Goal: Information Seeking & Learning: Learn about a topic

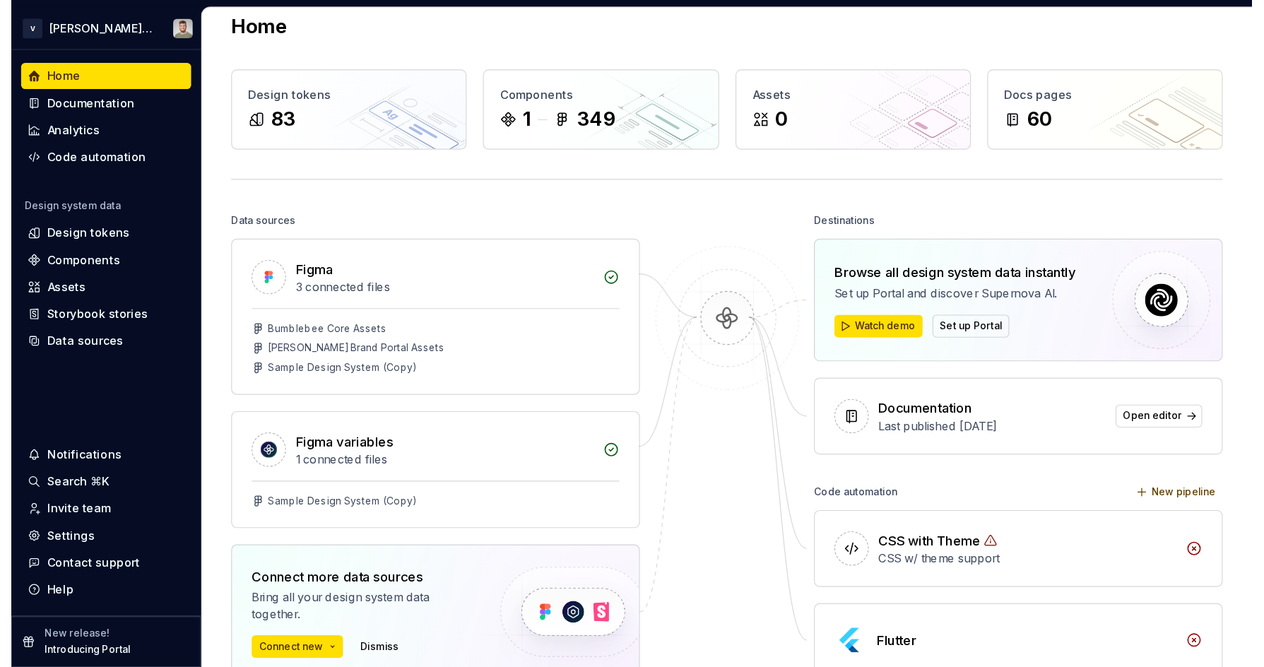
scroll to position [28, 0]
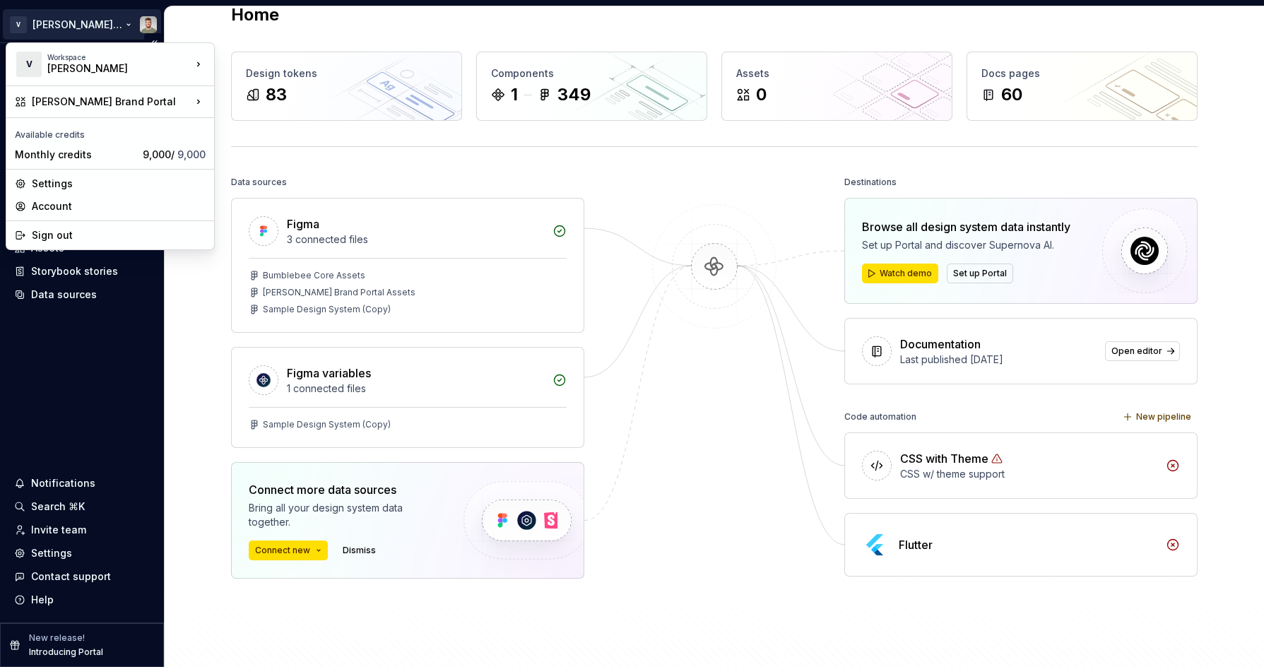
click at [81, 19] on html "V [PERSON_NAME] Brand Portal Home Documentation Analytics Code automation Desig…" at bounding box center [632, 333] width 1264 height 667
click at [90, 25] on html "V [PERSON_NAME] Brand Portal Home Documentation Analytics Code automation Desig…" at bounding box center [632, 333] width 1264 height 667
click at [86, 11] on html "V [PERSON_NAME] Brand Portal Home Documentation Analytics Code automation Desig…" at bounding box center [632, 333] width 1264 height 667
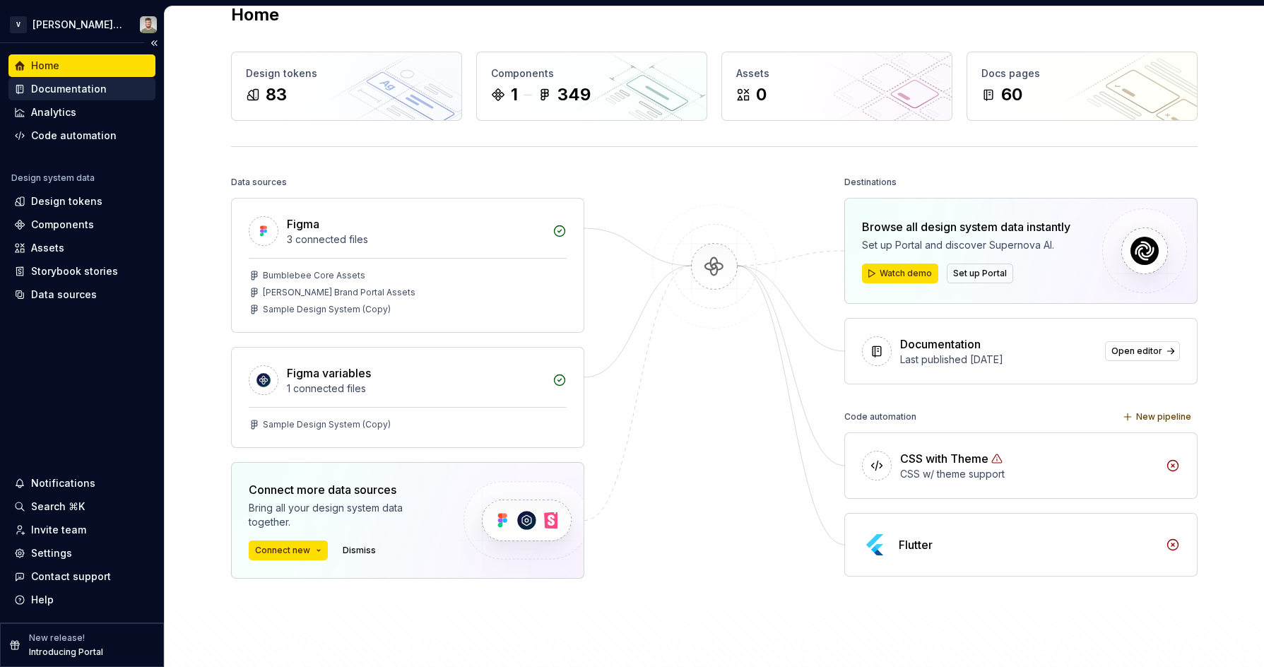
click at [74, 89] on div "Documentation" at bounding box center [69, 89] width 76 height 14
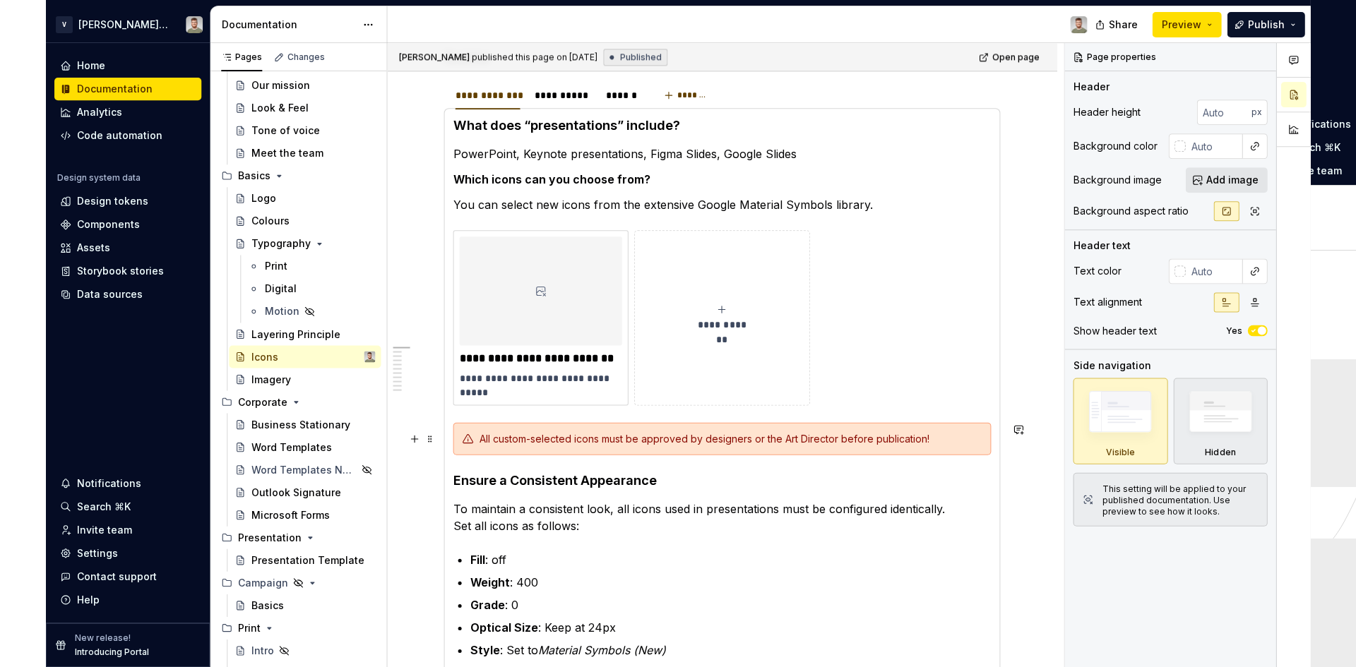
scroll to position [212, 0]
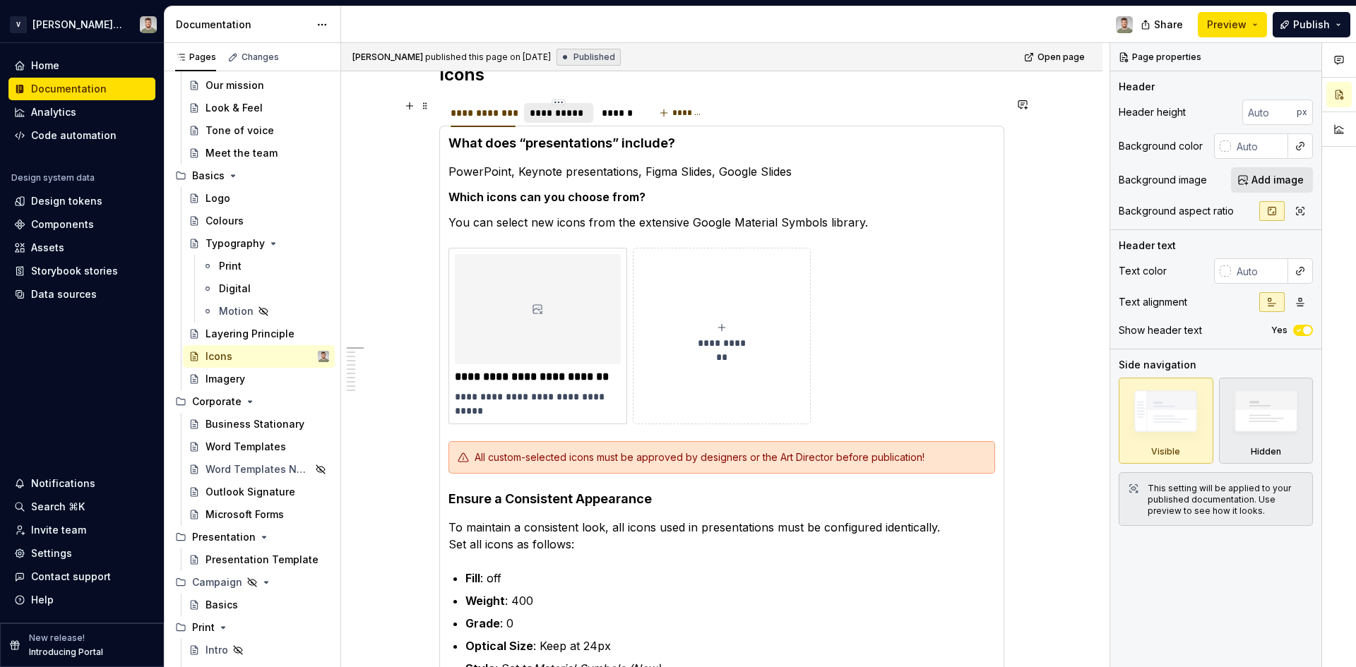
click at [545, 112] on div "**********" at bounding box center [559, 113] width 58 height 14
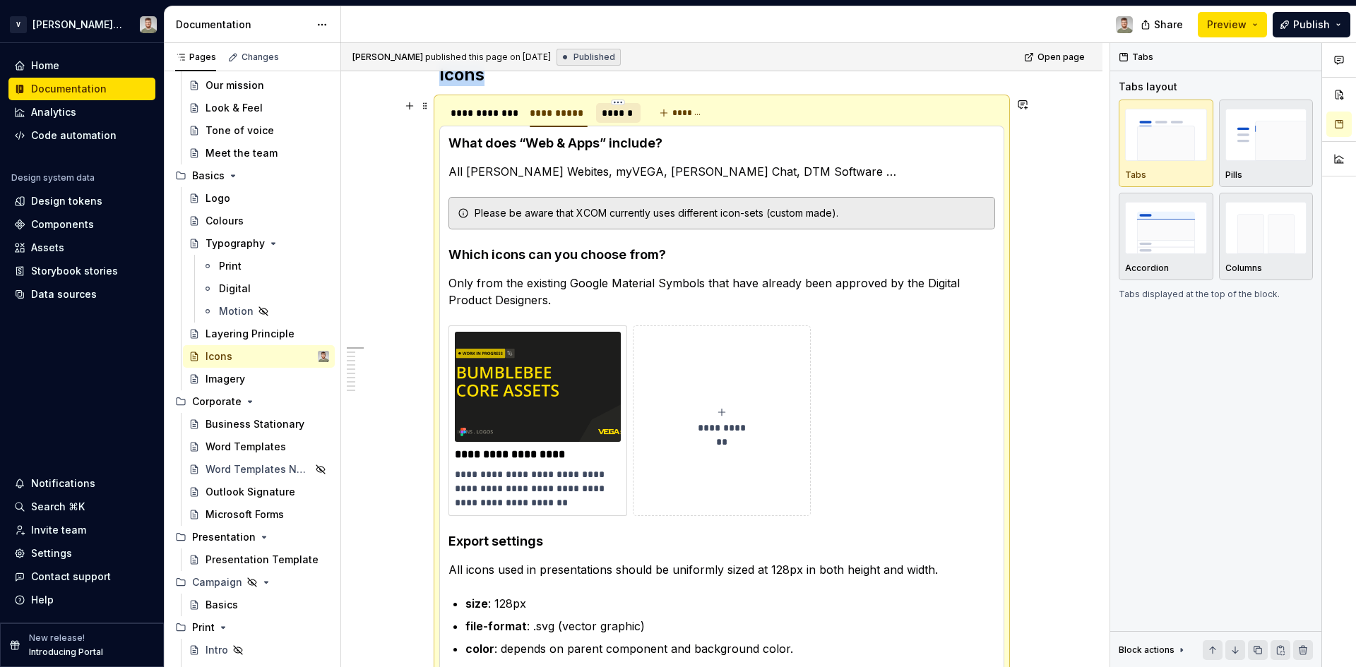
click at [619, 114] on div "******" at bounding box center [618, 113] width 33 height 14
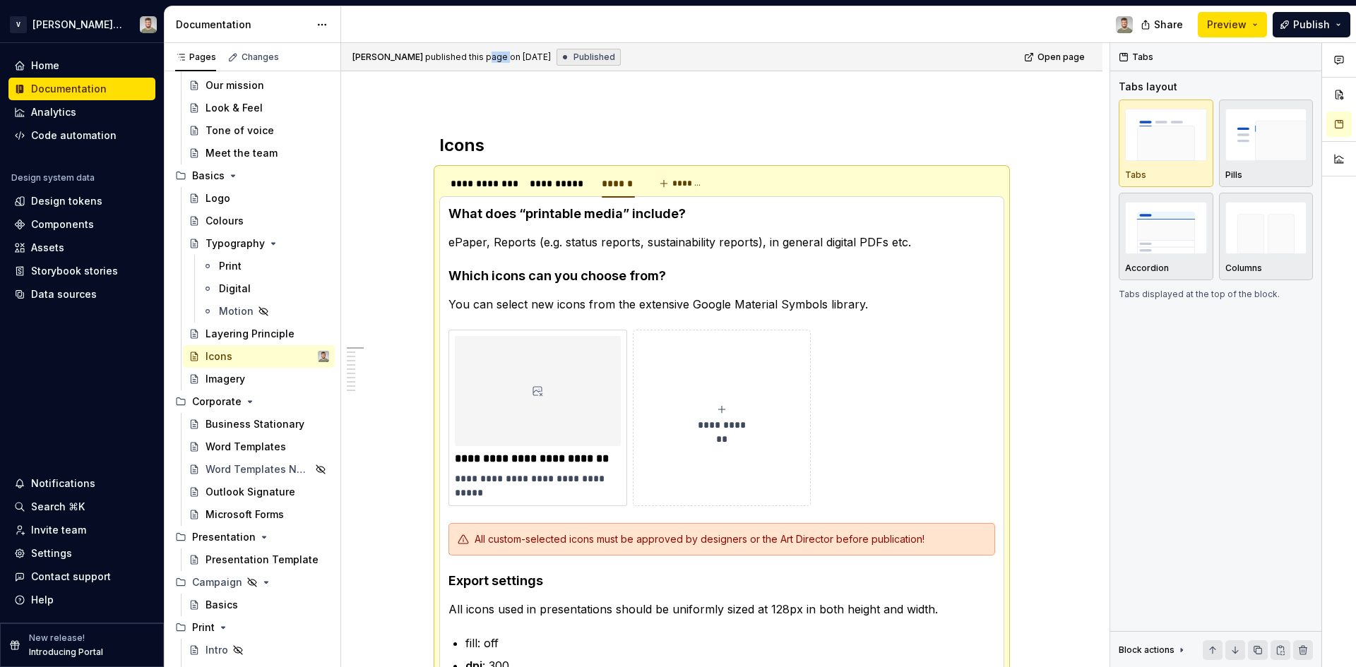
scroll to position [0, 0]
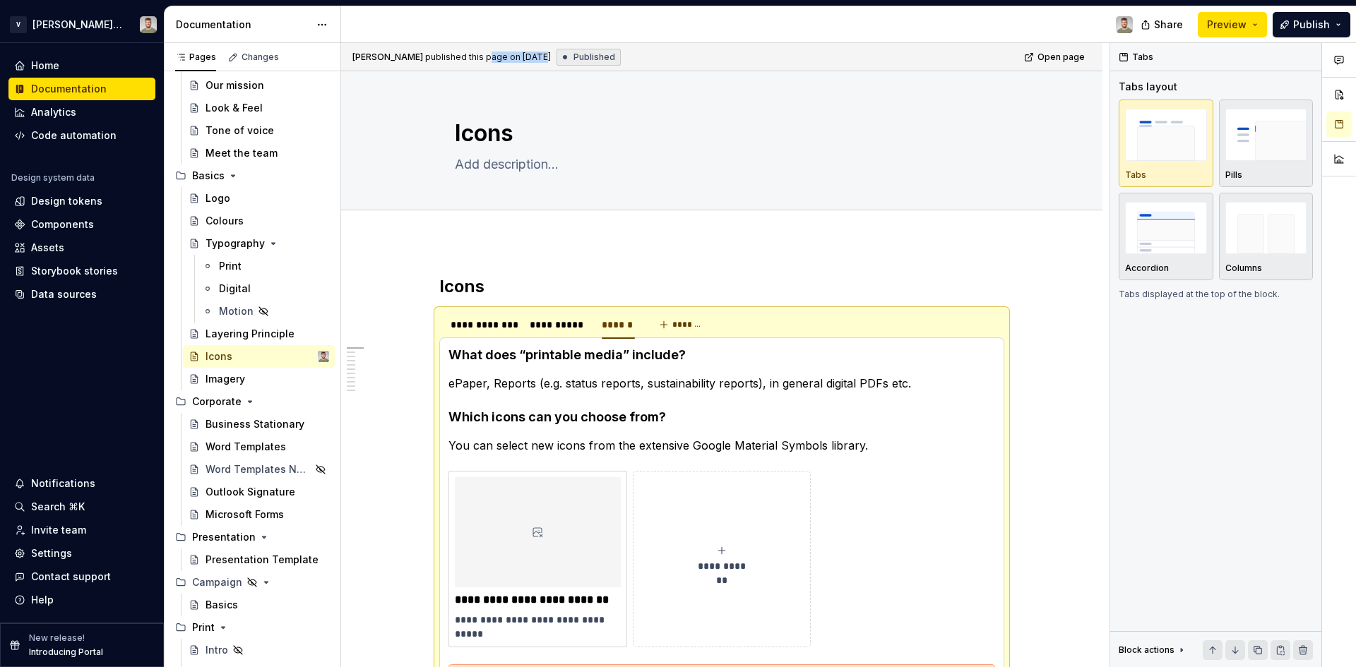
drag, startPoint x: 444, startPoint y: 59, endPoint x: 495, endPoint y: 58, distance: 51.6
click at [495, 58] on div "published this page on [DATE]" at bounding box center [488, 57] width 126 height 11
drag, startPoint x: 350, startPoint y: 57, endPoint x: 549, endPoint y: 61, distance: 198.5
click at [549, 61] on div "[PERSON_NAME] published this page on [DATE] Published Open page" at bounding box center [721, 57] width 761 height 28
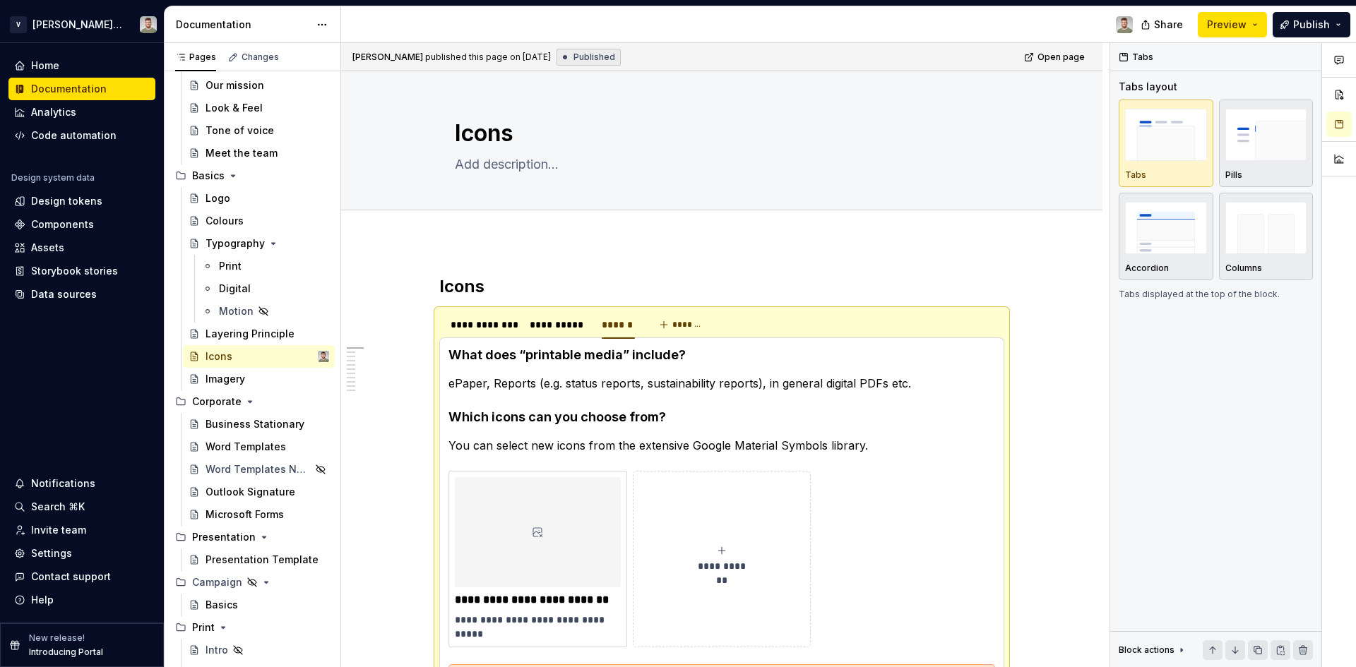
click at [549, 61] on div "published this page on [DATE]" at bounding box center [488, 57] width 126 height 11
drag, startPoint x: 353, startPoint y: 55, endPoint x: 550, endPoint y: 54, distance: 197.1
click at [550, 54] on div "[PERSON_NAME] published this page on [DATE] Published" at bounding box center [486, 57] width 268 height 17
click at [550, 54] on div "published this page on [DATE]" at bounding box center [488, 57] width 126 height 11
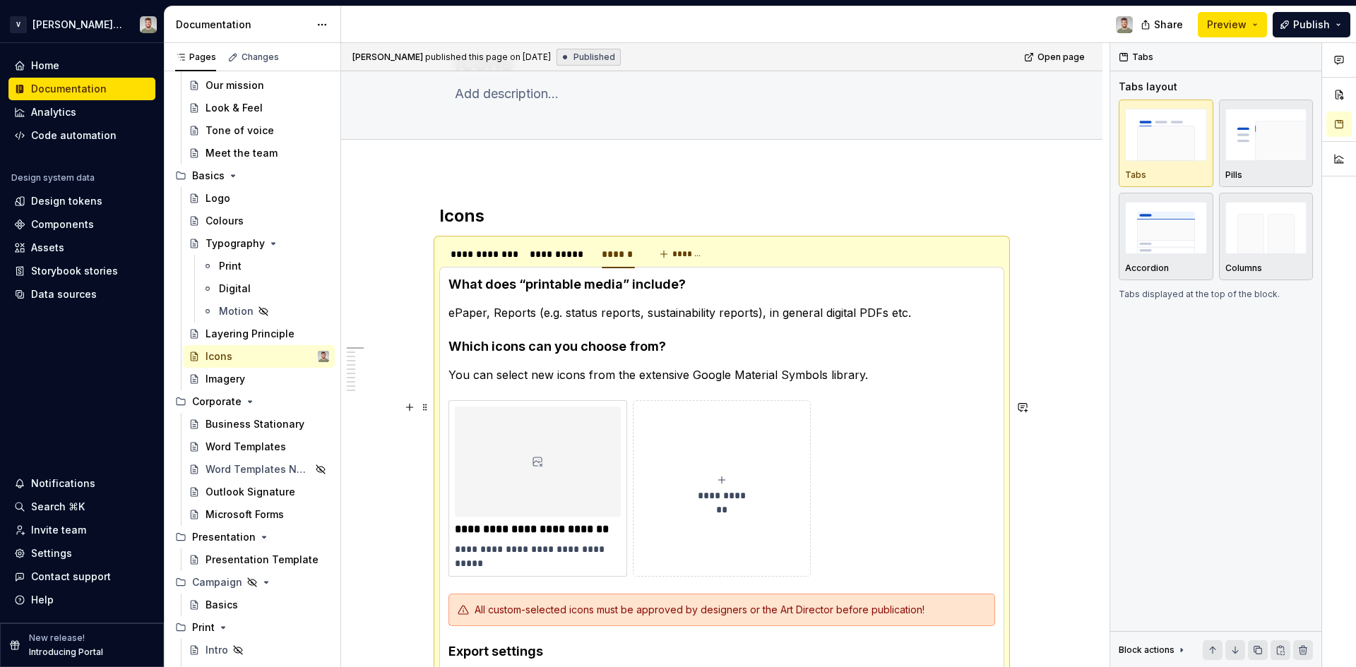
scroll to position [141, 0]
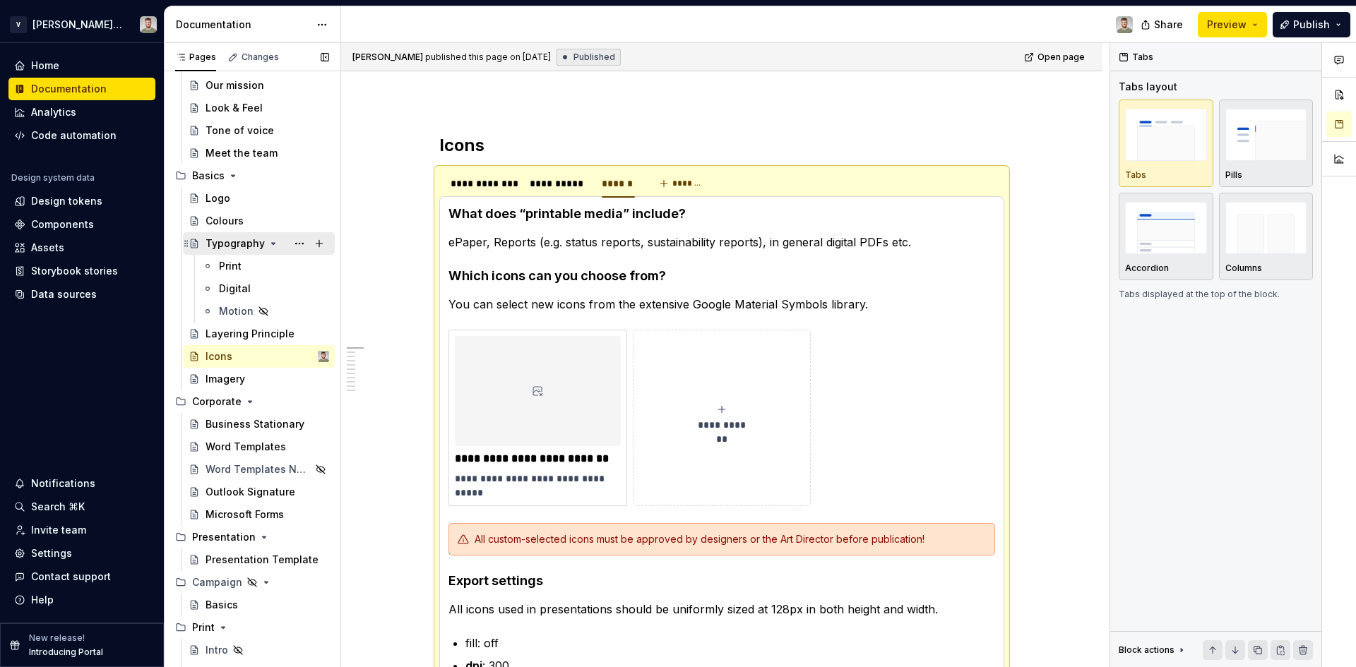
click at [271, 236] on div "Typography" at bounding box center [268, 244] width 124 height 20
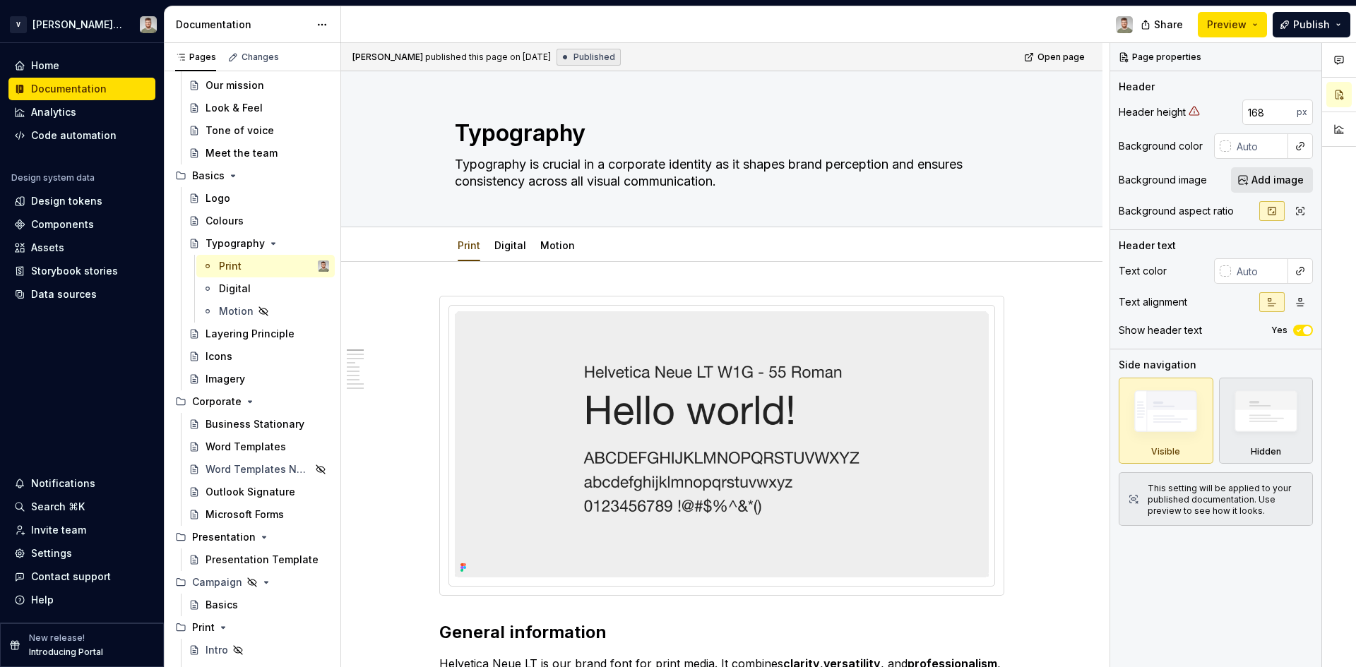
type textarea "*"
